Goal: Navigation & Orientation: Find specific page/section

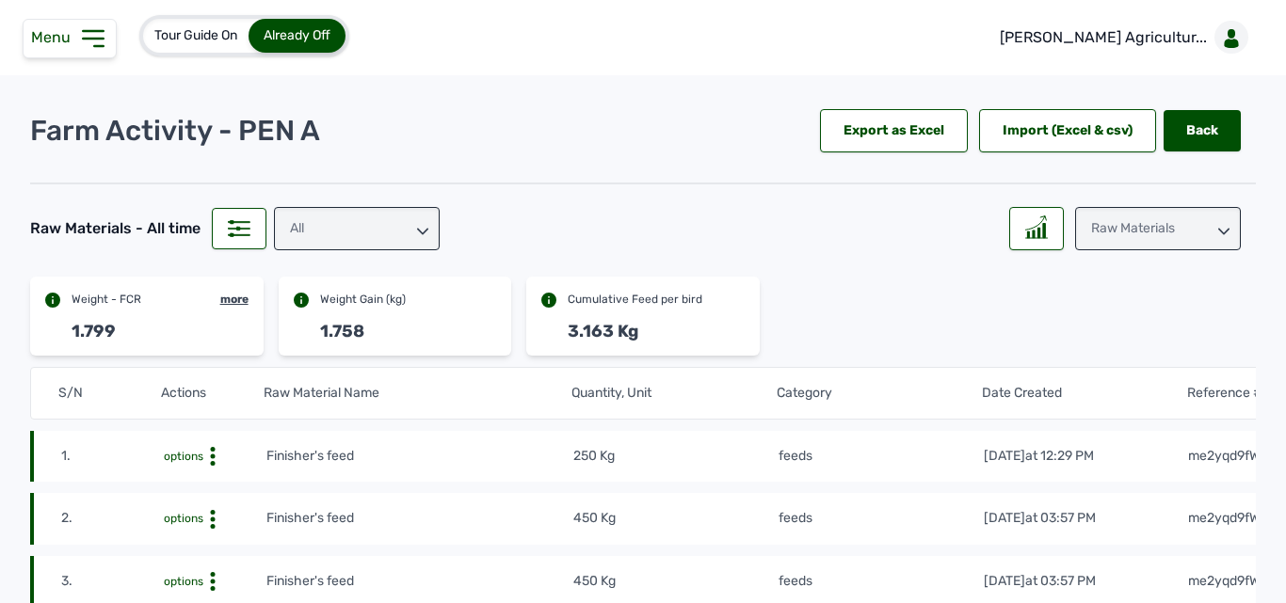
click at [368, 224] on div "All" at bounding box center [357, 228] width 166 height 43
click at [1102, 232] on div "Raw Materials" at bounding box center [1158, 228] width 166 height 43
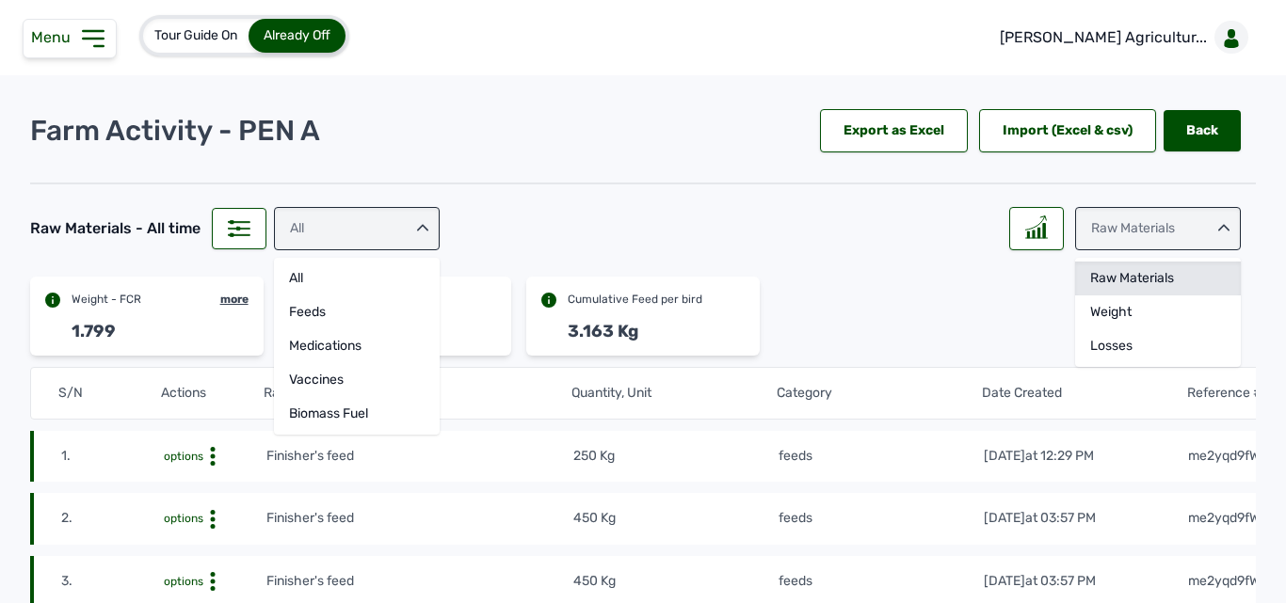
click at [1107, 296] on div "Raw Materials" at bounding box center [1158, 313] width 166 height 34
click at [1185, 227] on div "Raw Materials" at bounding box center [1158, 228] width 166 height 43
click at [1186, 222] on div "Raw Materials" at bounding box center [1158, 228] width 166 height 43
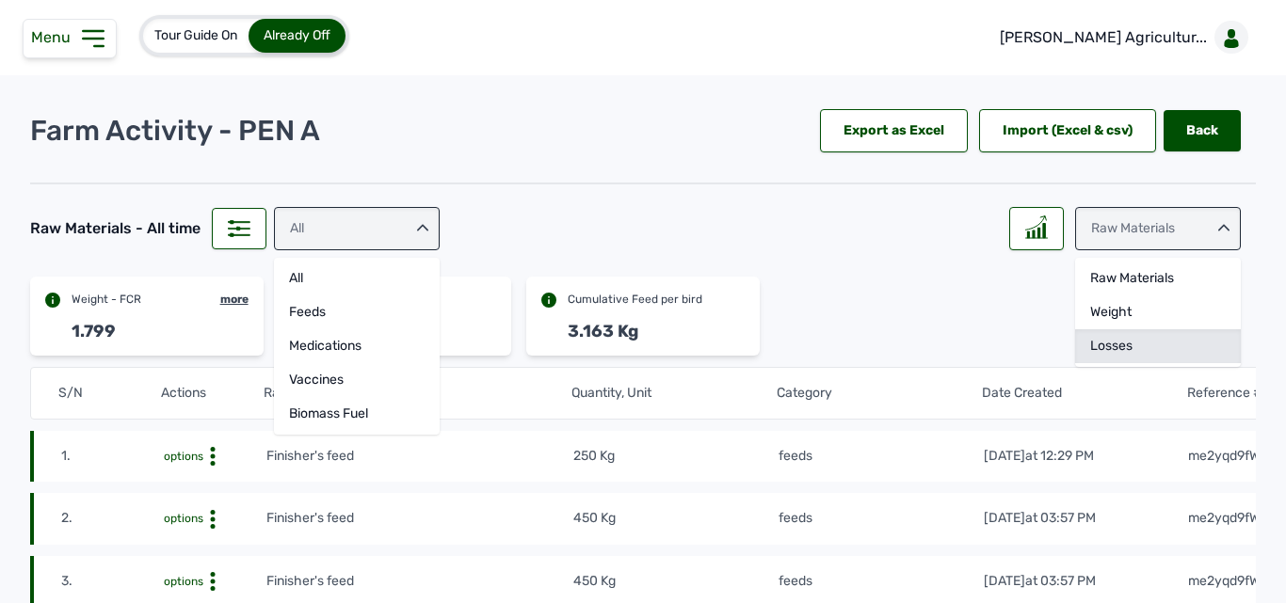
click at [1103, 338] on div "Losses" at bounding box center [1158, 346] width 166 height 34
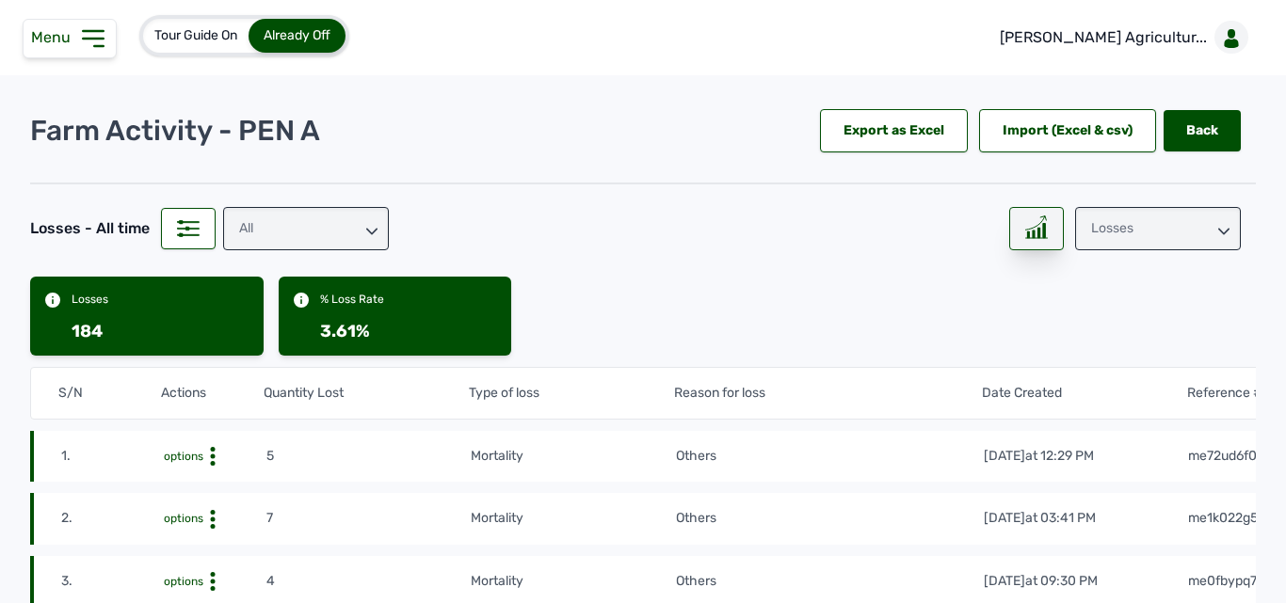
click at [1025, 224] on icon at bounding box center [1036, 228] width 23 height 24
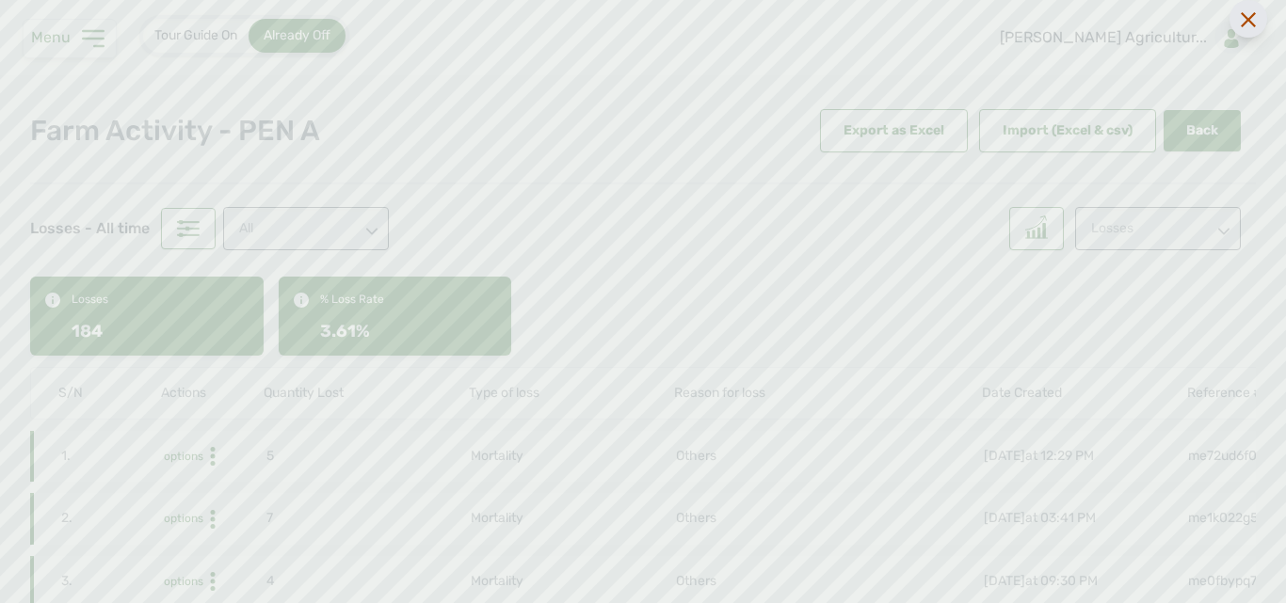
click at [1236, 23] on div at bounding box center [1248, 19] width 38 height 38
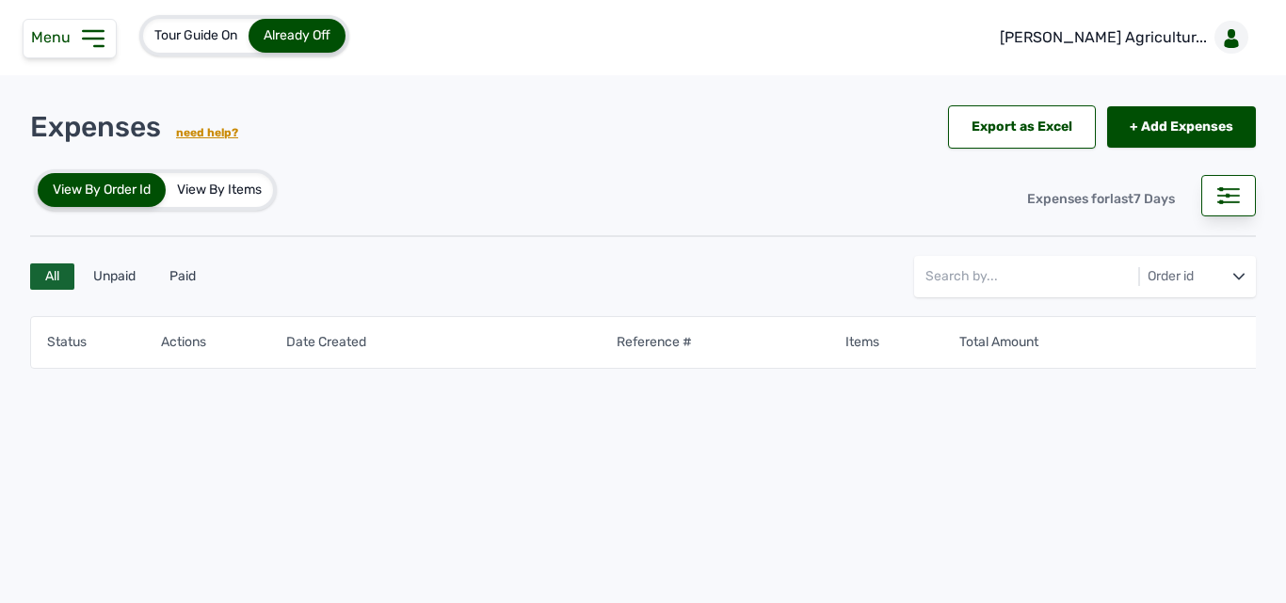
click at [91, 59] on div "Tour Guide On Already Off" at bounding box center [176, 36] width 353 height 72
drag, startPoint x: 84, startPoint y: 31, endPoint x: 76, endPoint y: 49, distance: 19.4
click at [80, 38] on icon at bounding box center [93, 39] width 30 height 30
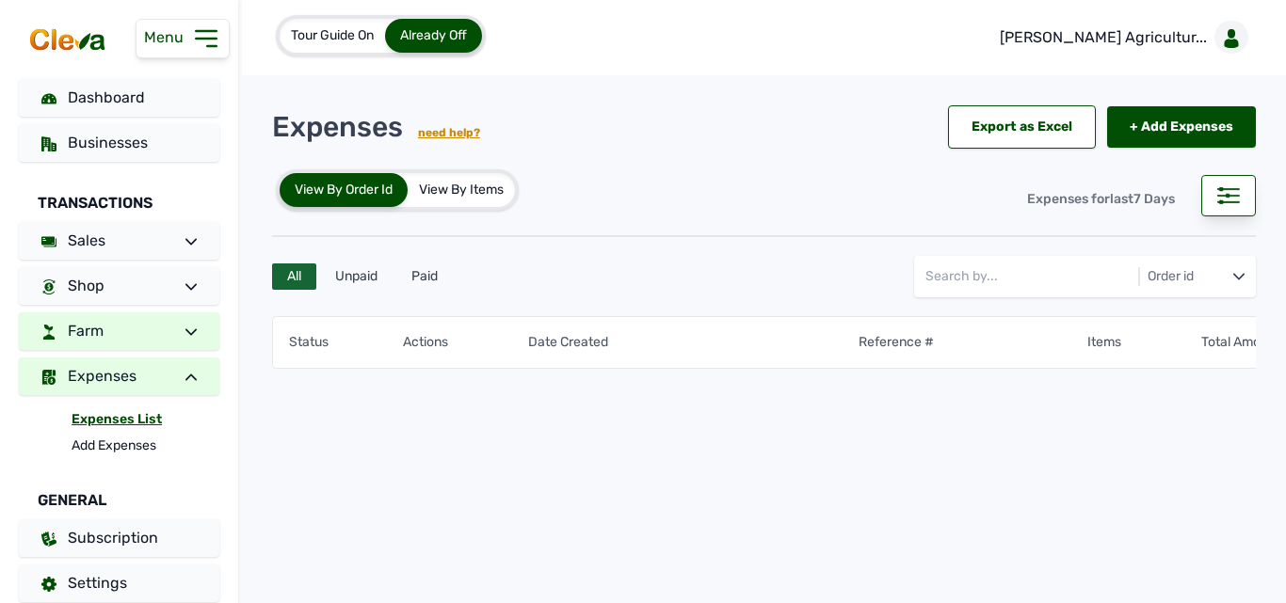
click at [150, 329] on link "Farm" at bounding box center [119, 331] width 200 height 38
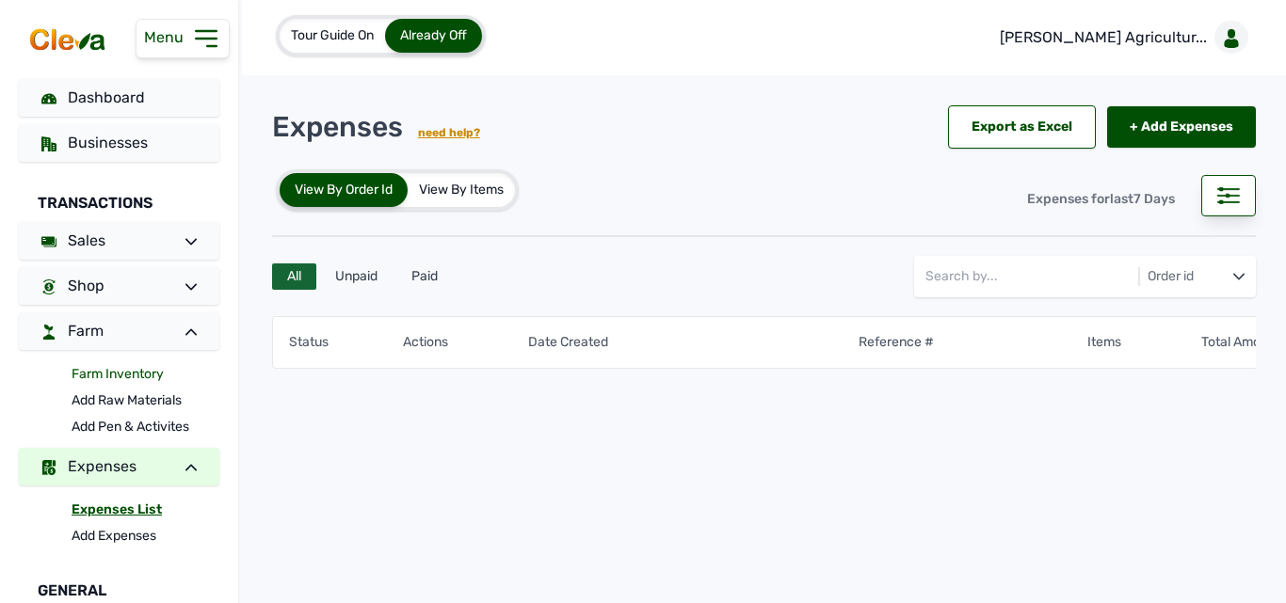
click at [146, 367] on link "Farm Inventory" at bounding box center [146, 374] width 148 height 26
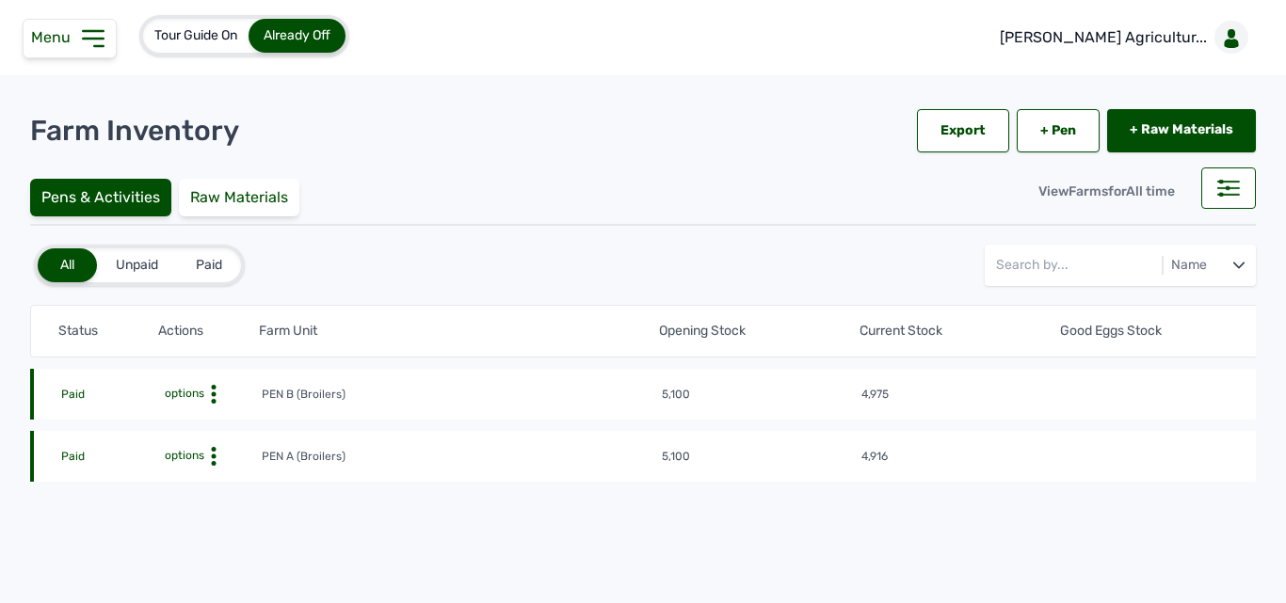
click at [208, 404] on icon at bounding box center [213, 394] width 19 height 19
click at [206, 476] on div "Farm Activities" at bounding box center [192, 485] width 134 height 23
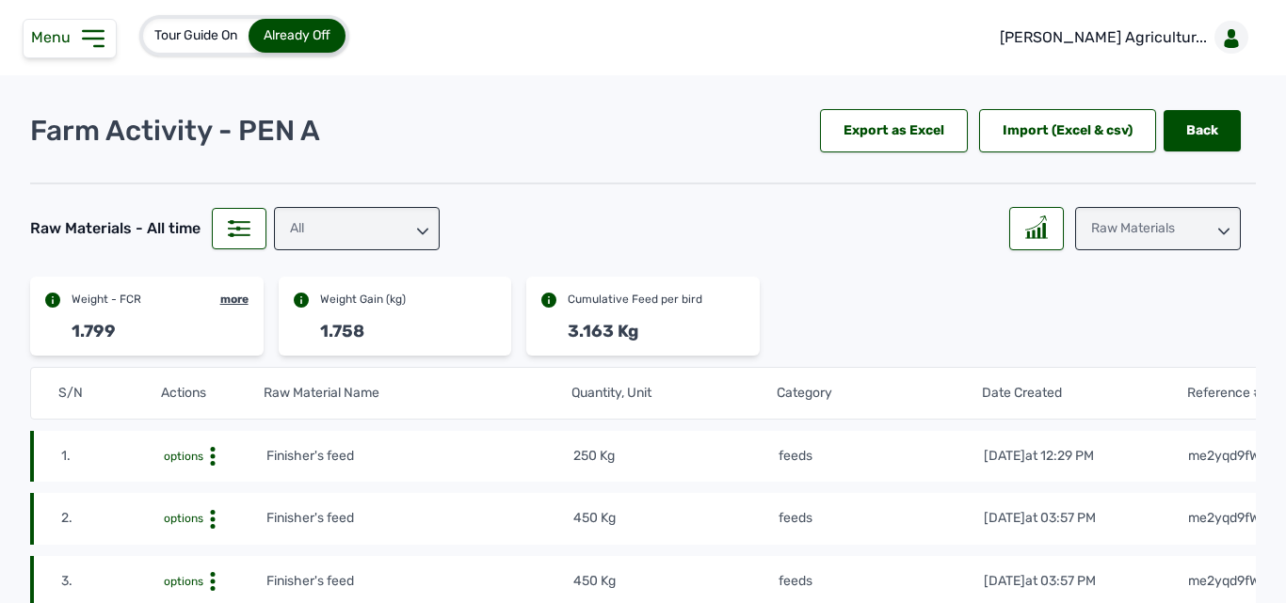
click at [315, 231] on div "All" at bounding box center [357, 228] width 166 height 43
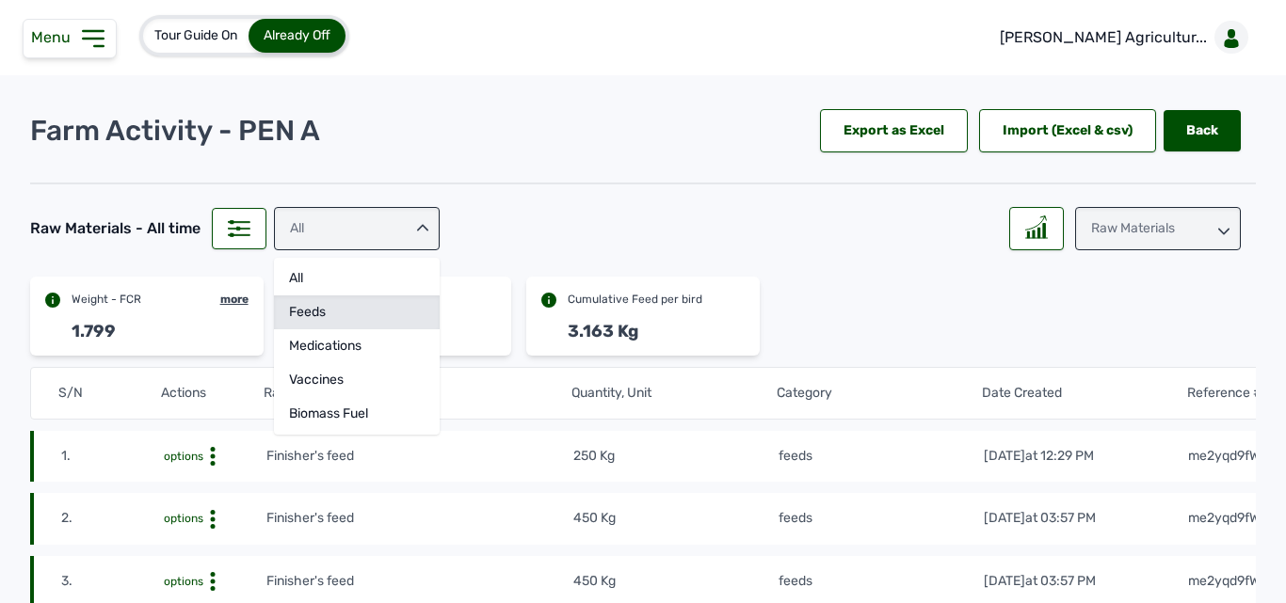
click at [312, 329] on div "feeds" at bounding box center [357, 346] width 166 height 34
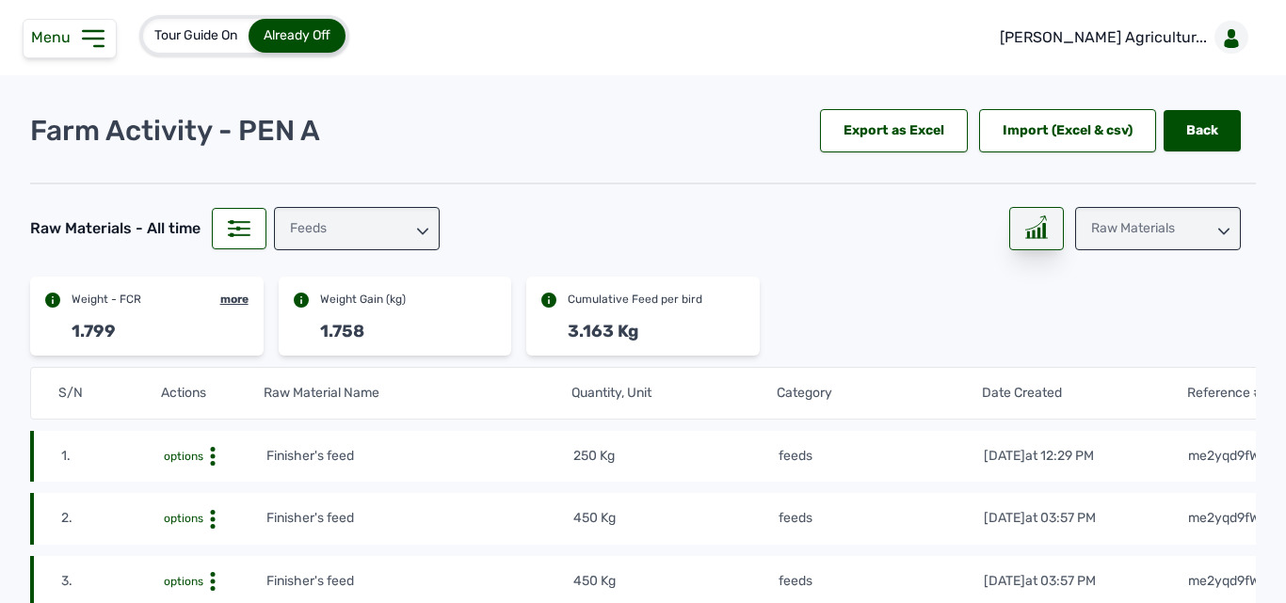
click at [1051, 232] on div at bounding box center [1036, 228] width 55 height 43
